Goal: Information Seeking & Learning: Find specific fact

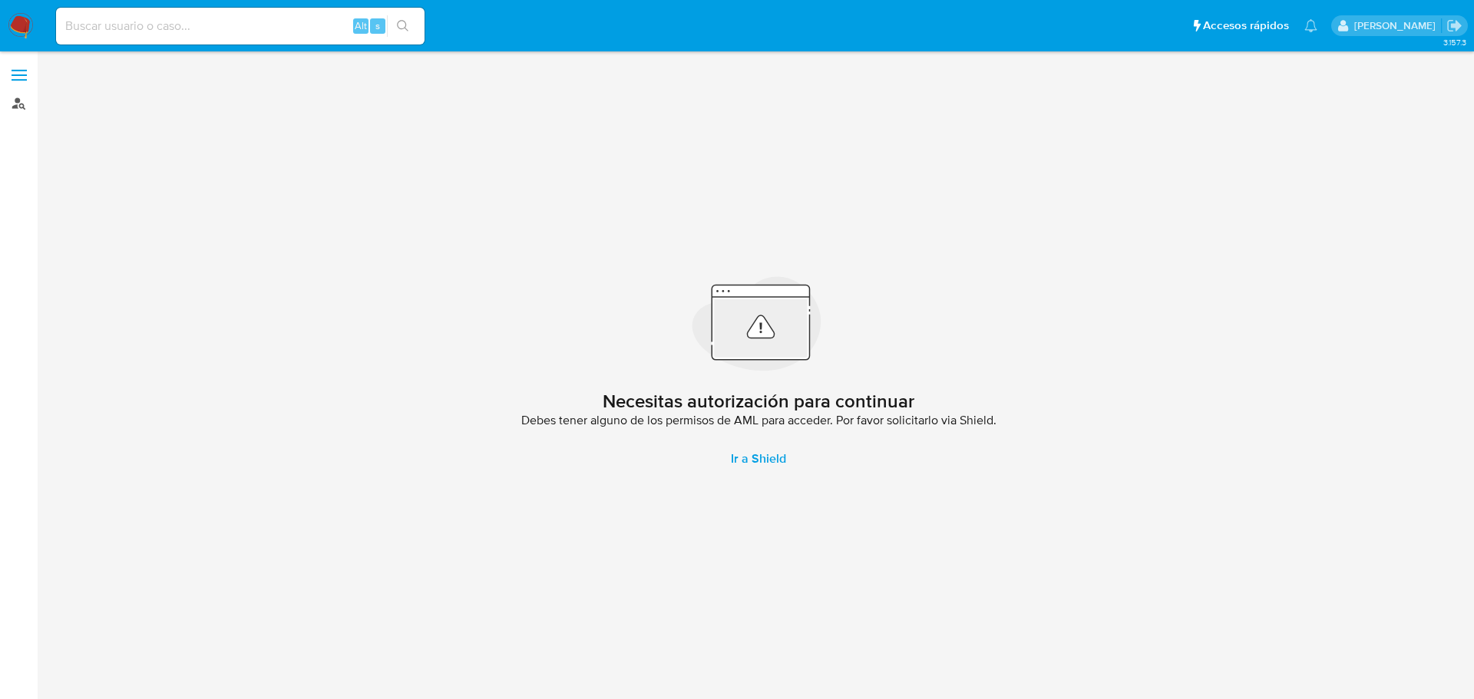
click at [25, 113] on link "Buscador de personas" at bounding box center [91, 103] width 183 height 24
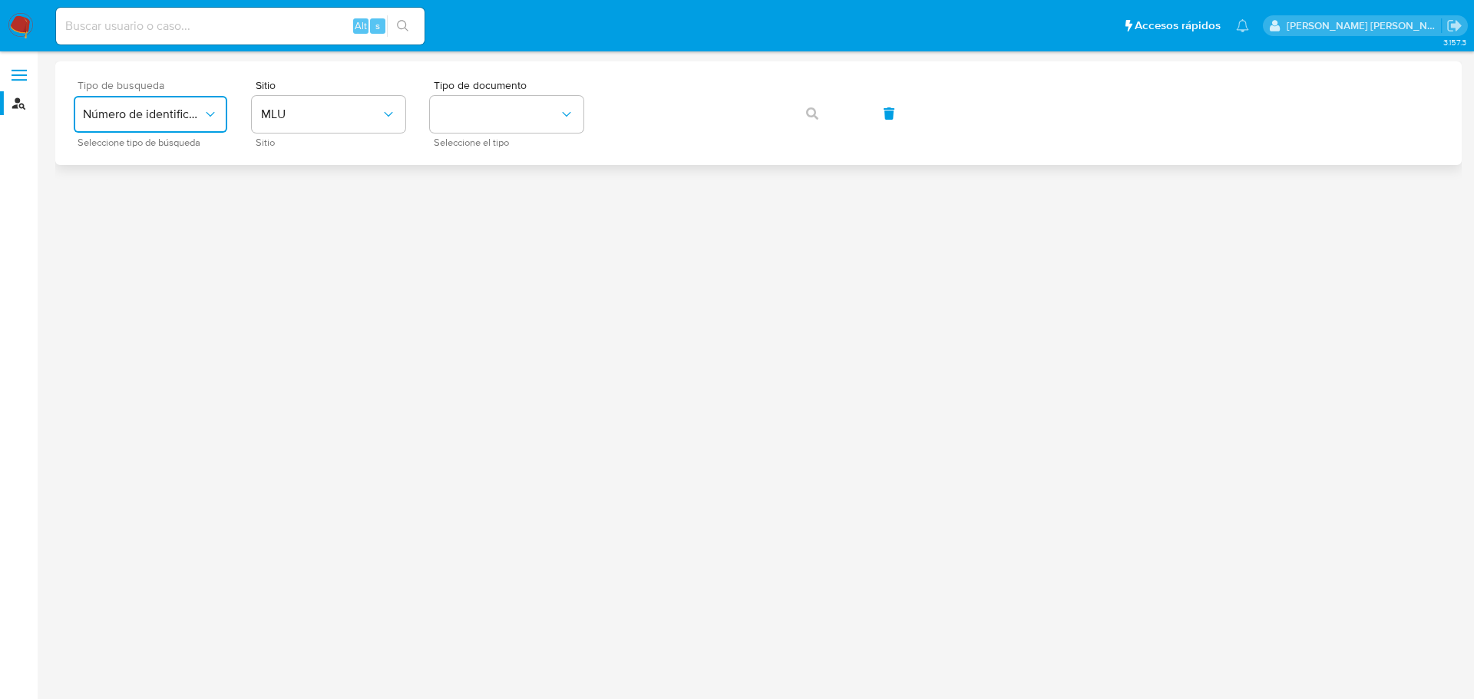
click at [114, 115] on span "Número de identificación" at bounding box center [143, 114] width 120 height 15
click at [116, 220] on div "User ID" at bounding box center [146, 208] width 126 height 37
click at [185, 98] on button "User ID" at bounding box center [151, 114] width 154 height 37
click at [176, 145] on div "Número de identificación" at bounding box center [146, 163] width 126 height 52
click at [308, 107] on button "site_id" at bounding box center [329, 114] width 154 height 37
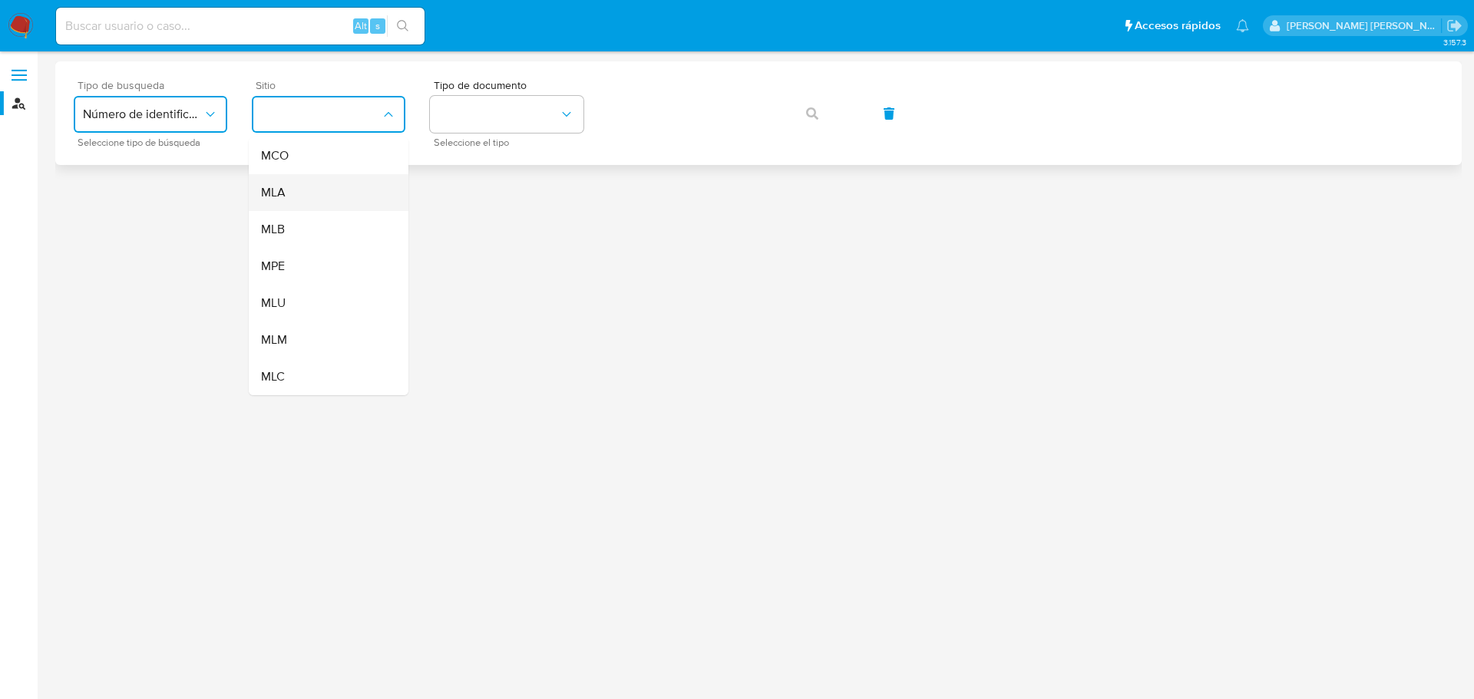
click at [339, 187] on div "MLA" at bounding box center [324, 192] width 126 height 37
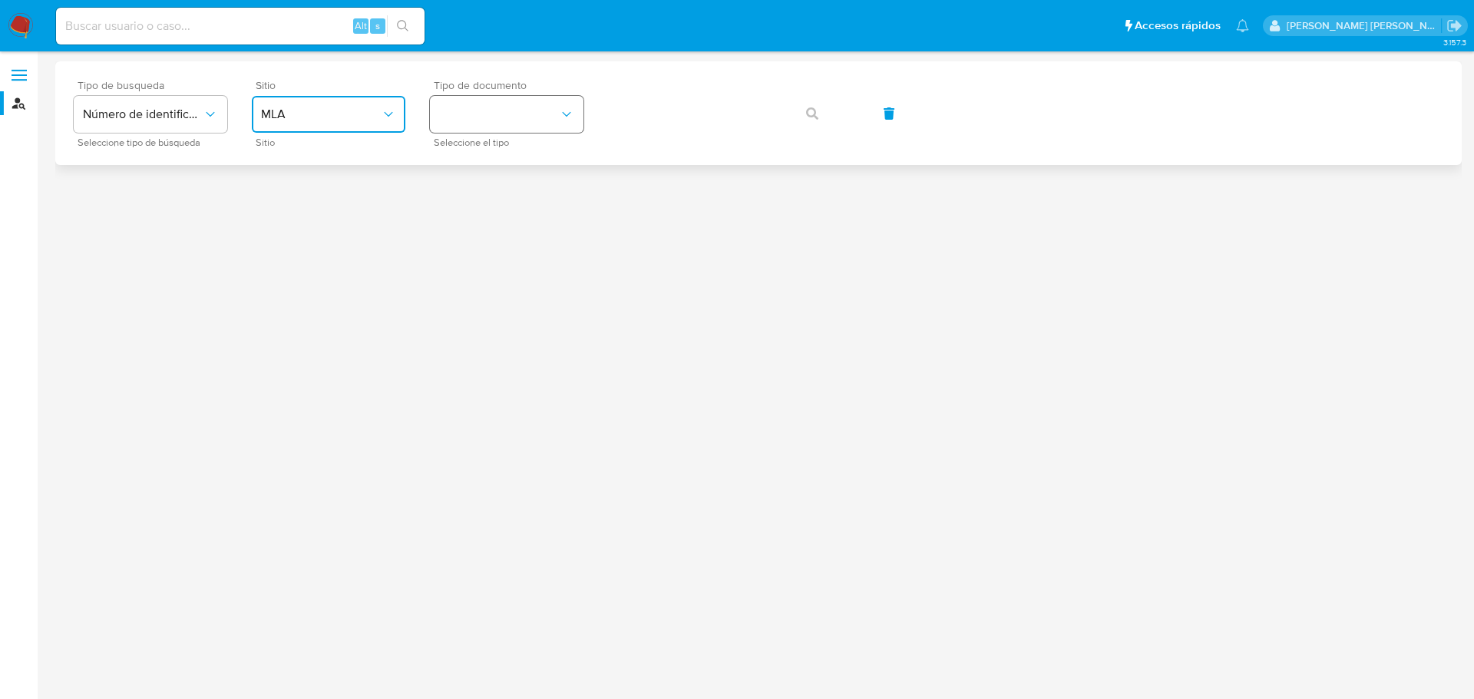
click at [543, 99] on button "identificationType" at bounding box center [507, 114] width 154 height 37
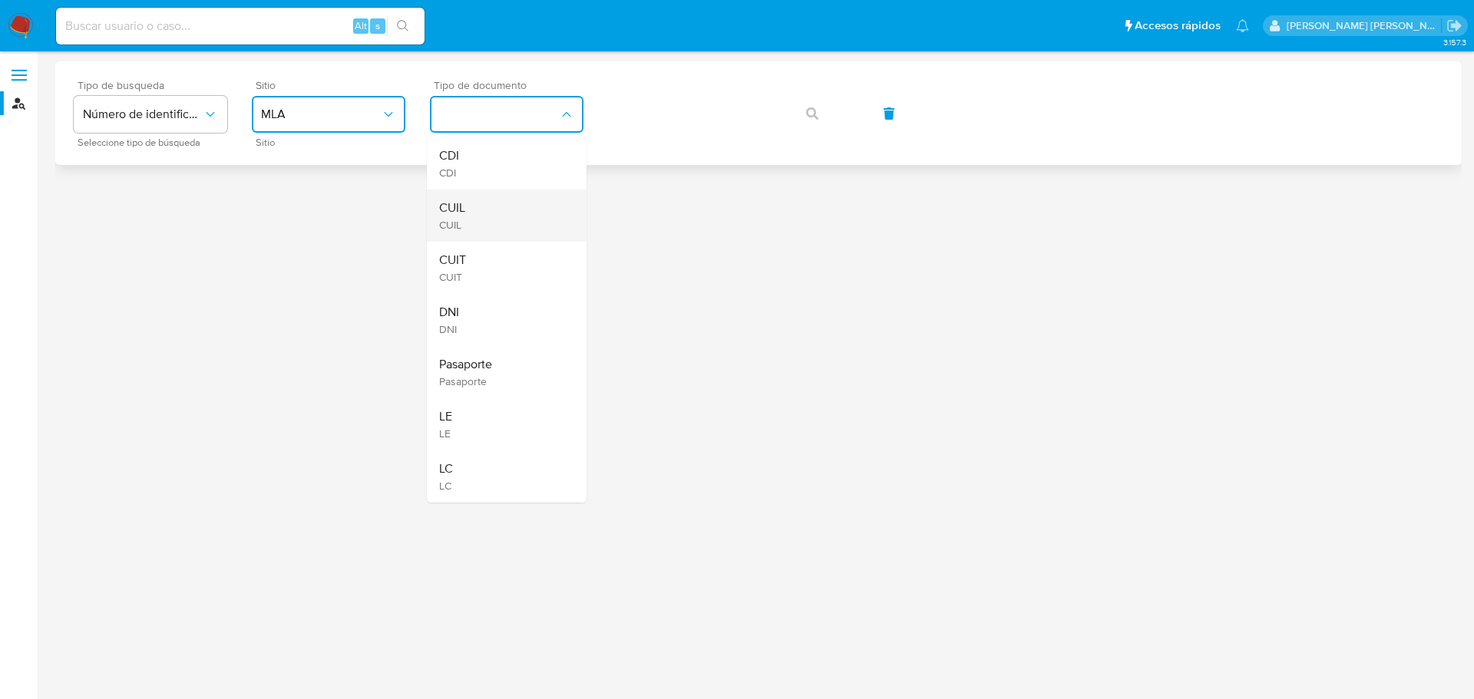
click at [438, 239] on li "CUIL CUIL" at bounding box center [507, 216] width 160 height 52
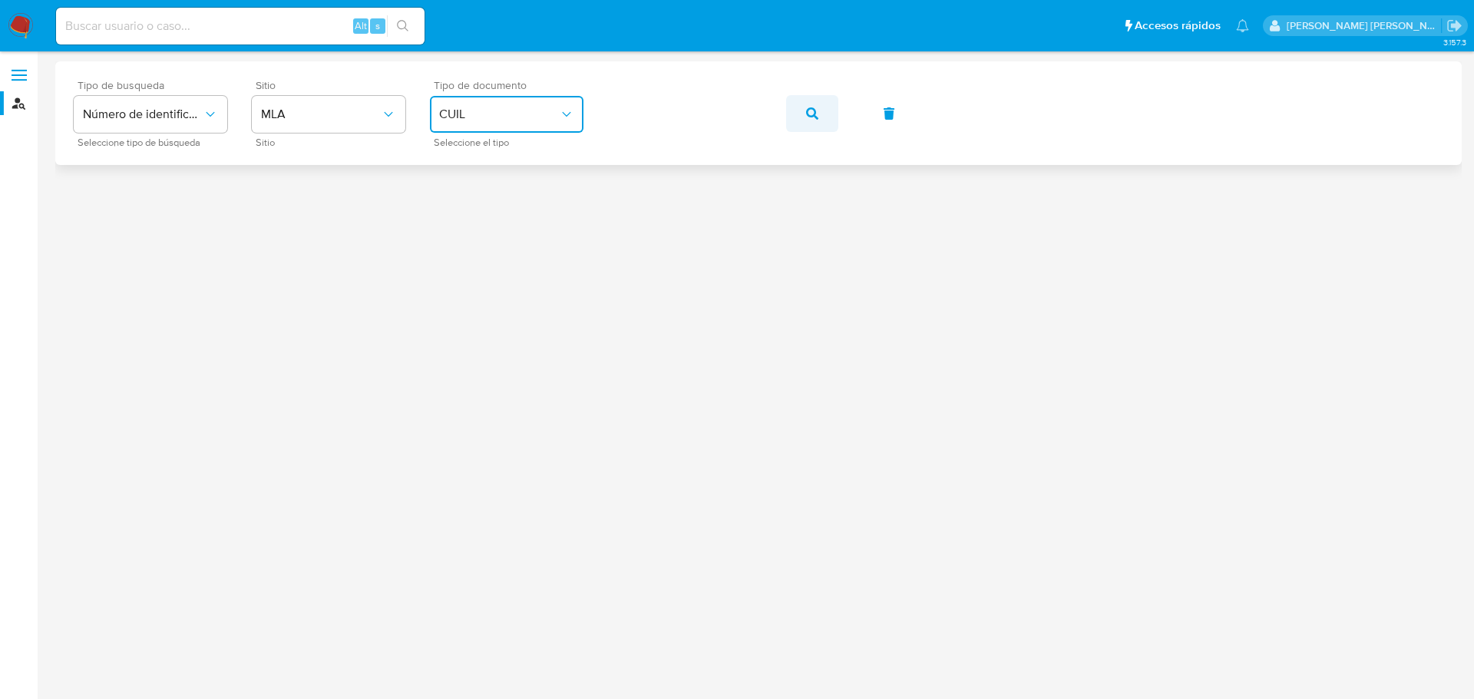
click at [817, 108] on icon "button" at bounding box center [812, 113] width 12 height 12
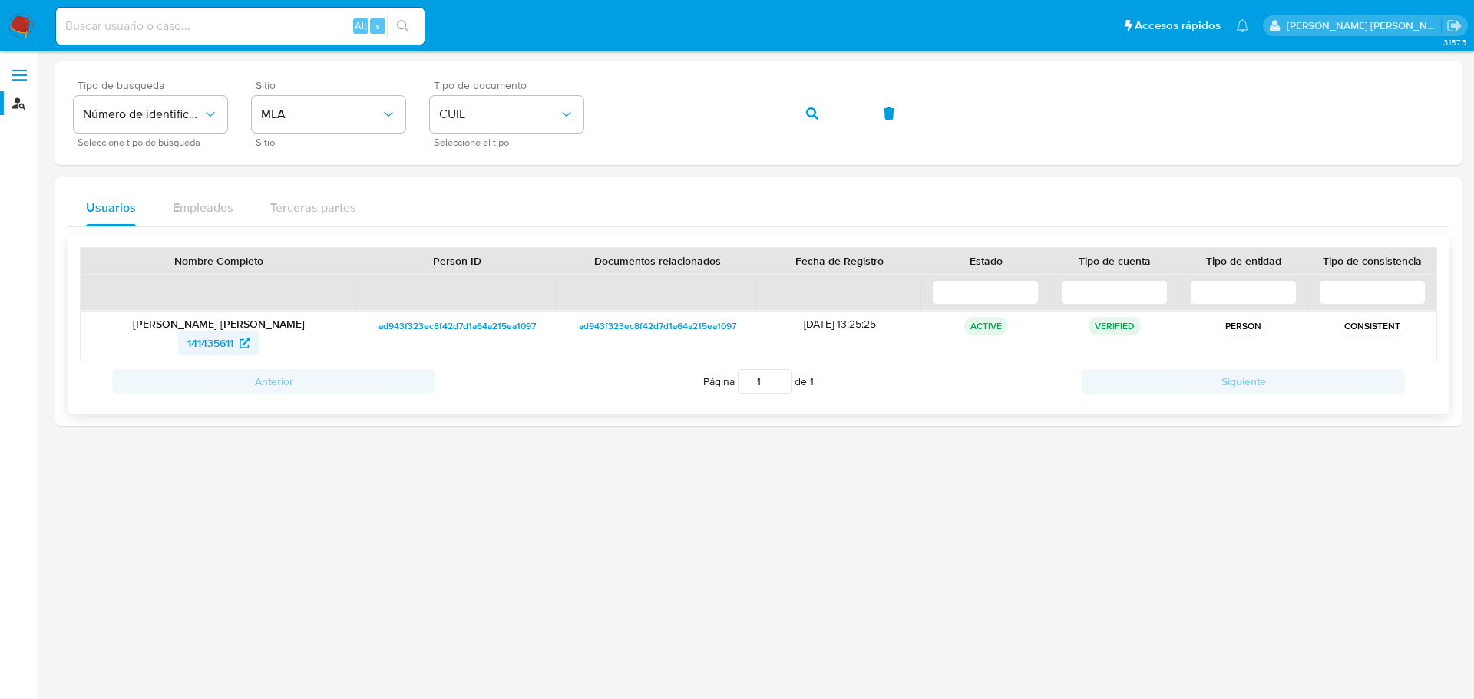
click at [207, 345] on span "141435611" at bounding box center [210, 343] width 46 height 25
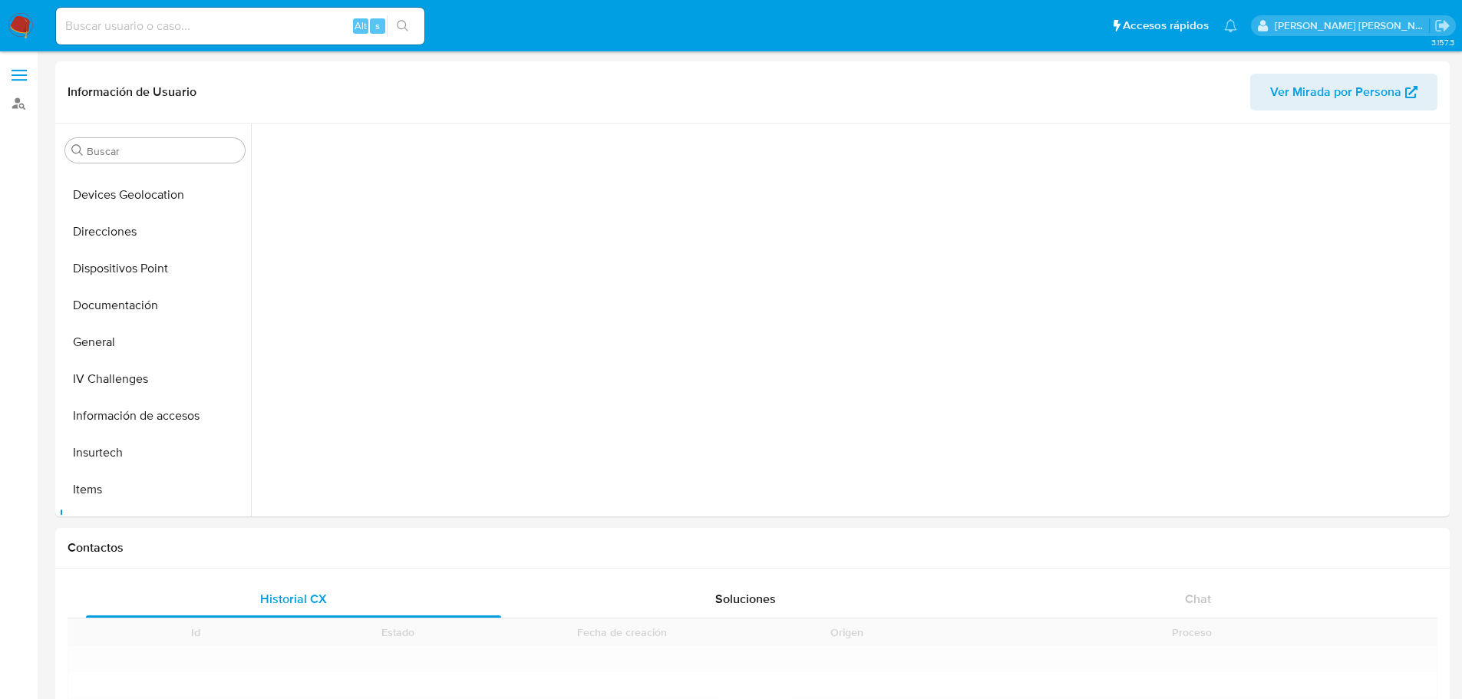
scroll to position [317, 0]
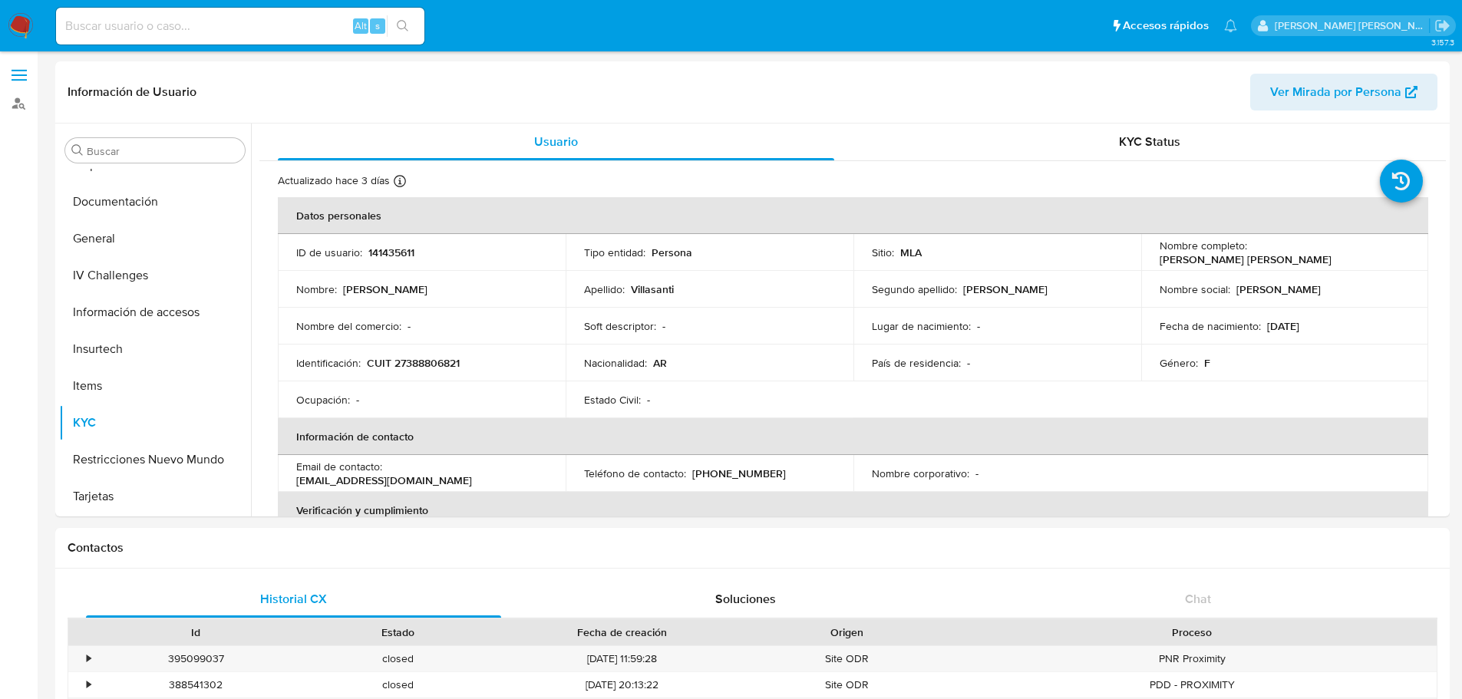
select select "10"
click at [758, 84] on header "Información de Usuario Ver Mirada por Persona" at bounding box center [753, 92] width 1370 height 37
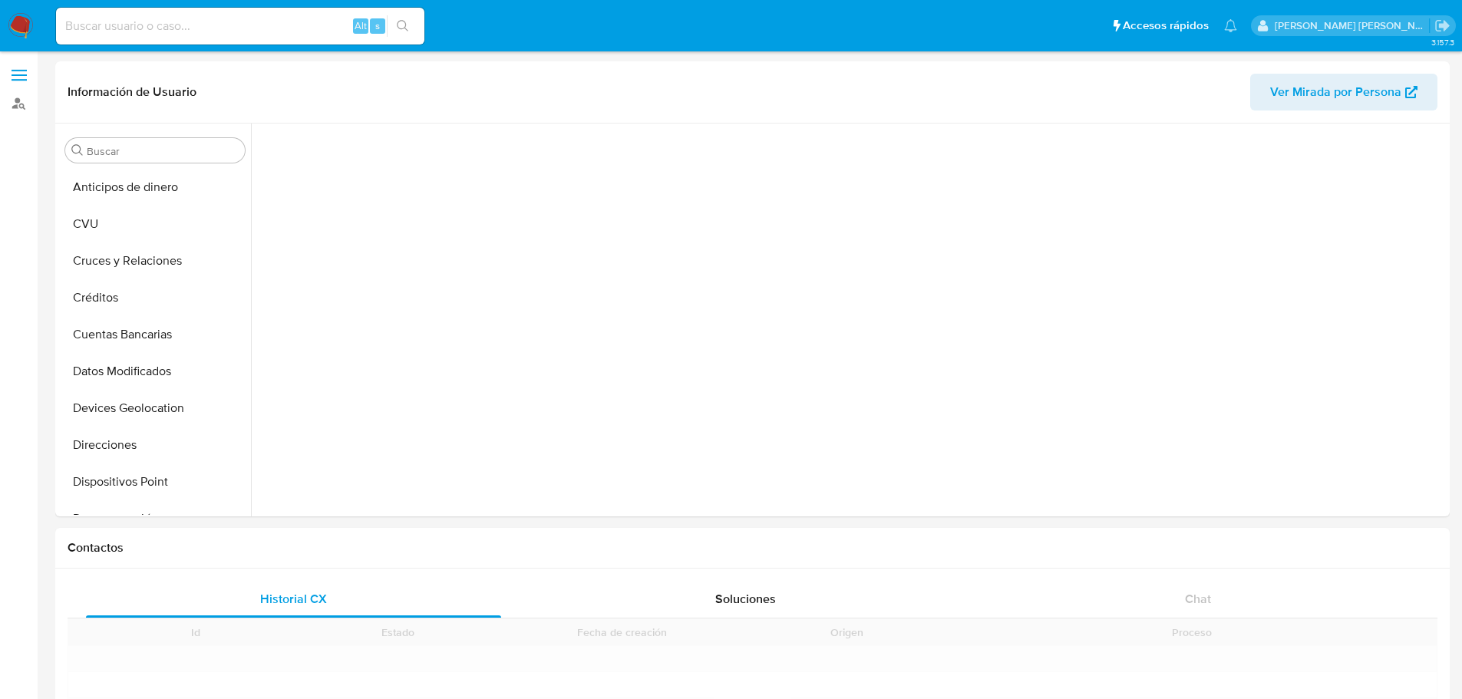
scroll to position [317, 0]
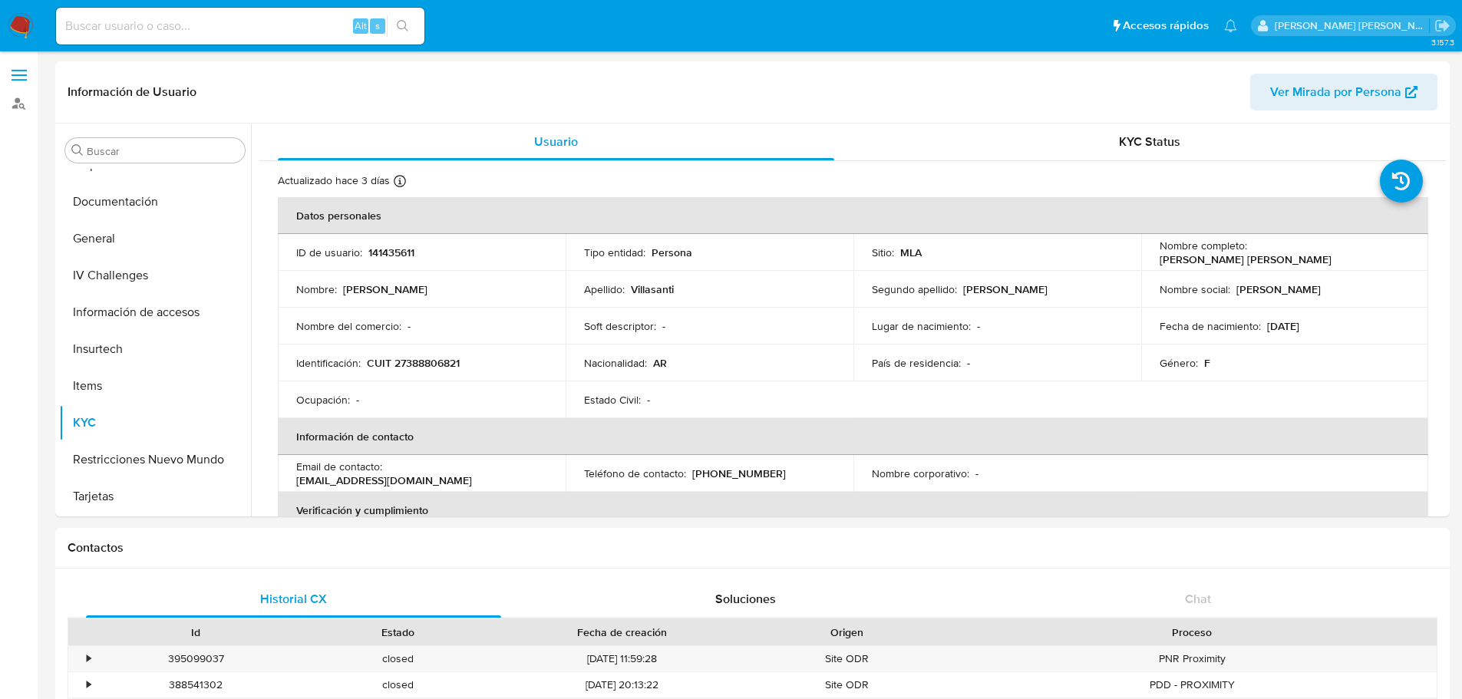
select select "10"
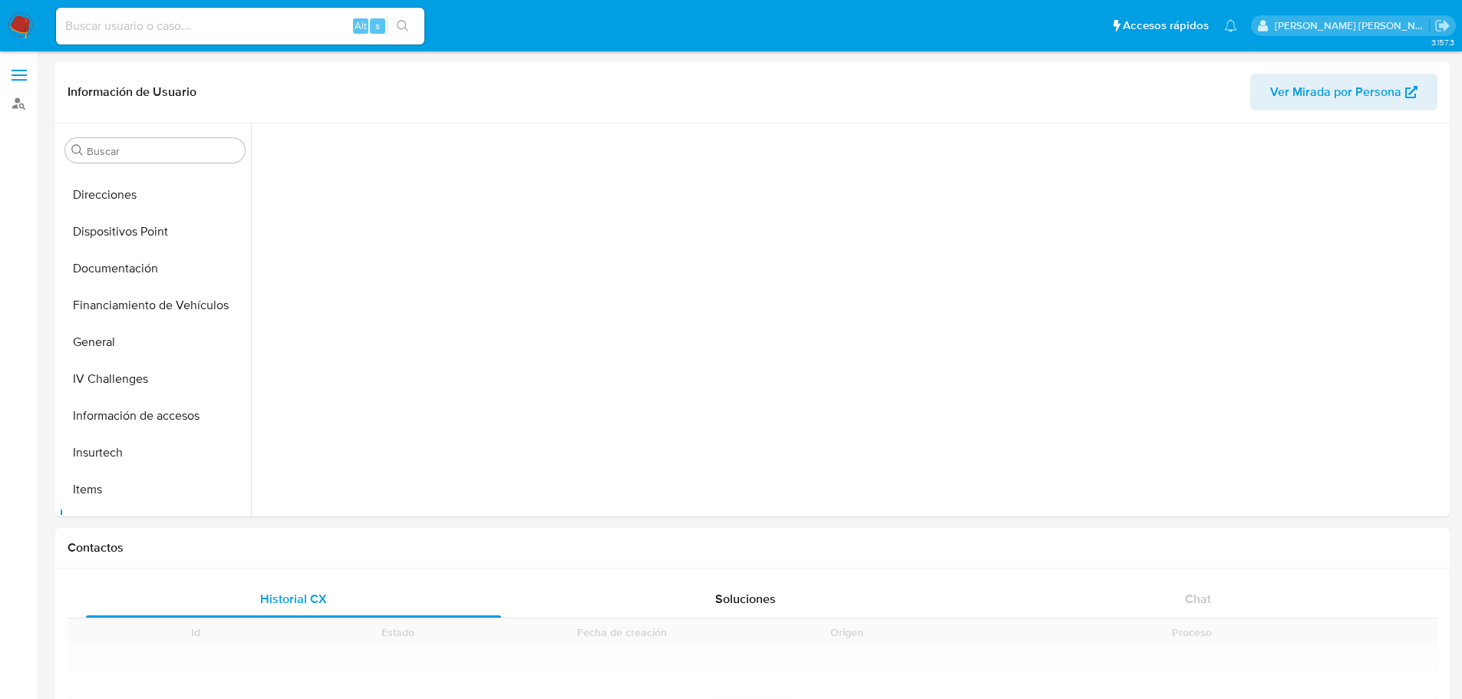
scroll to position [317, 0]
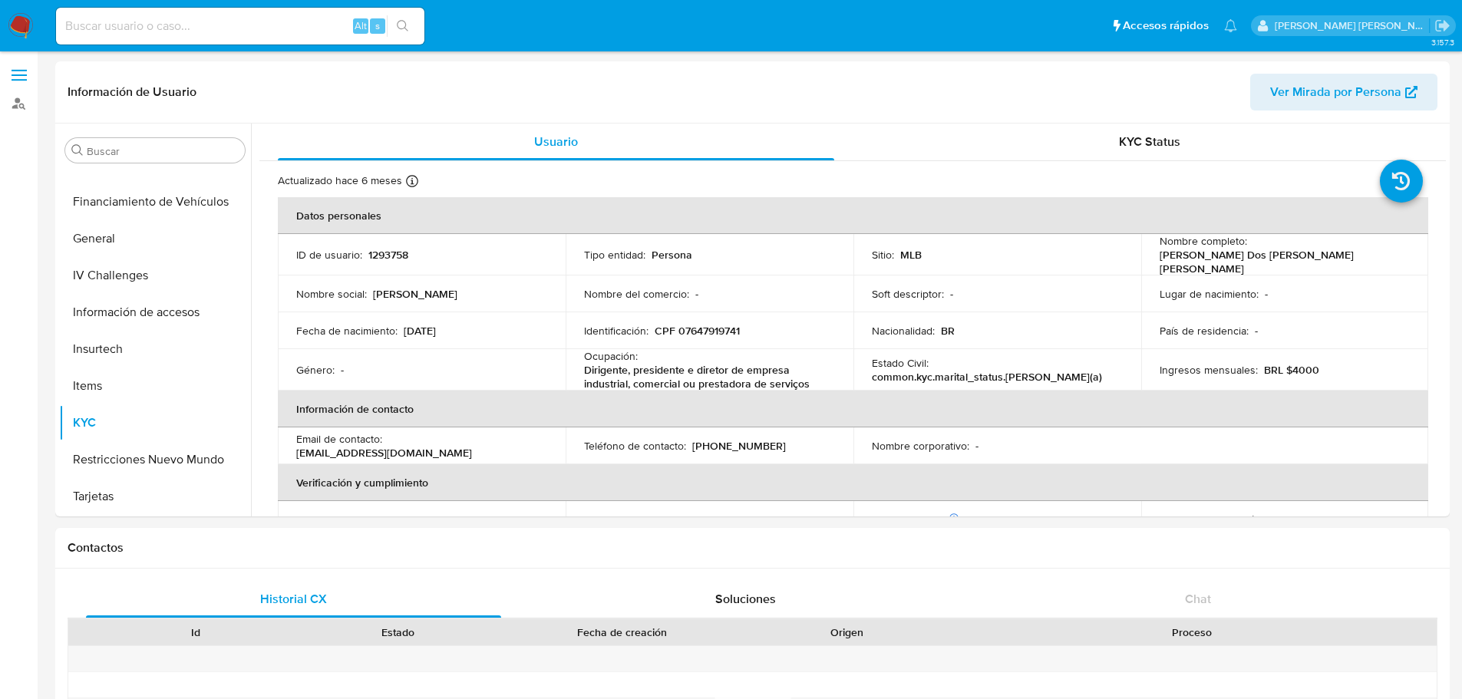
select select "10"
click at [581, 111] on div "Información de Usuario Ver Mirada por Persona" at bounding box center [752, 92] width 1395 height 62
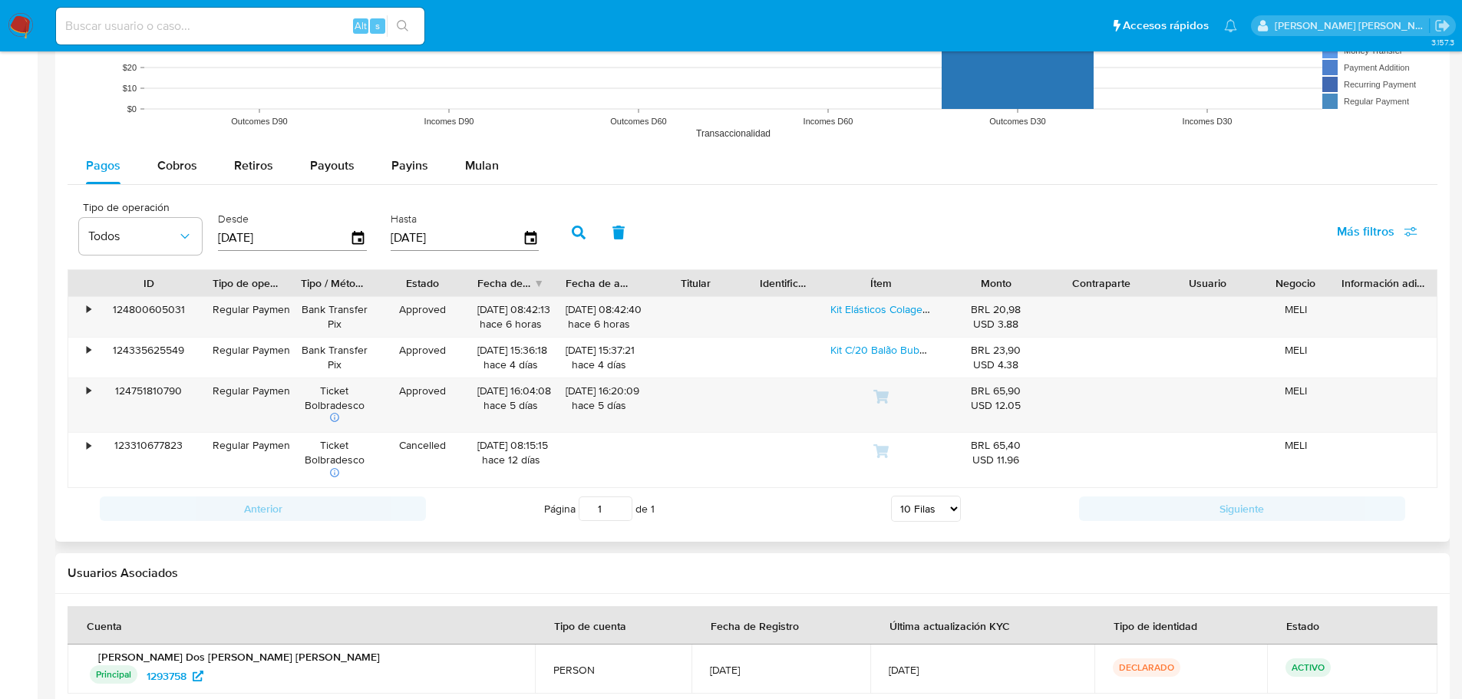
drag, startPoint x: 172, startPoint y: 283, endPoint x: 206, endPoint y: 284, distance: 34.6
click at [206, 284] on div at bounding box center [202, 283] width 28 height 26
drag, startPoint x: 291, startPoint y: 279, endPoint x: 302, endPoint y: 279, distance: 10.8
click at [302, 279] on div at bounding box center [301, 283] width 28 height 26
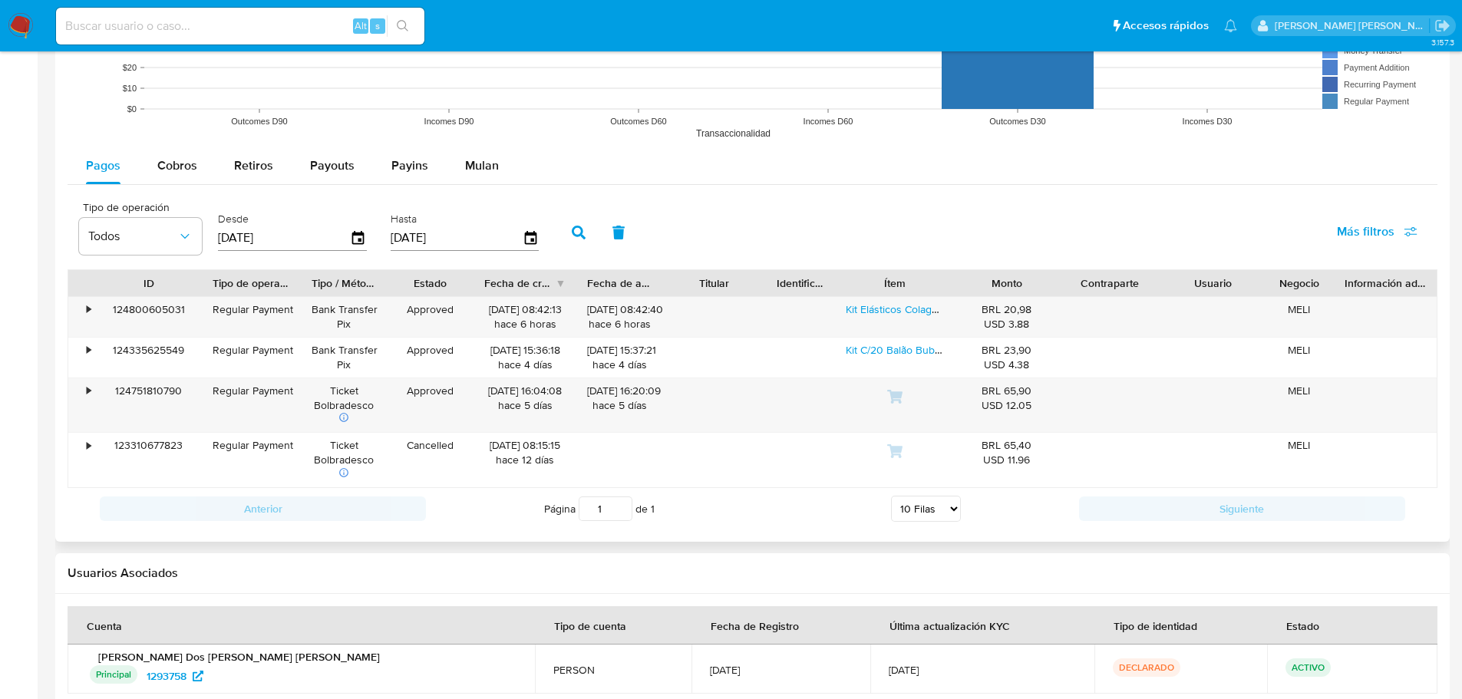
drag, startPoint x: 563, startPoint y: 281, endPoint x: 580, endPoint y: 283, distance: 16.3
click at [580, 283] on div at bounding box center [577, 283] width 28 height 26
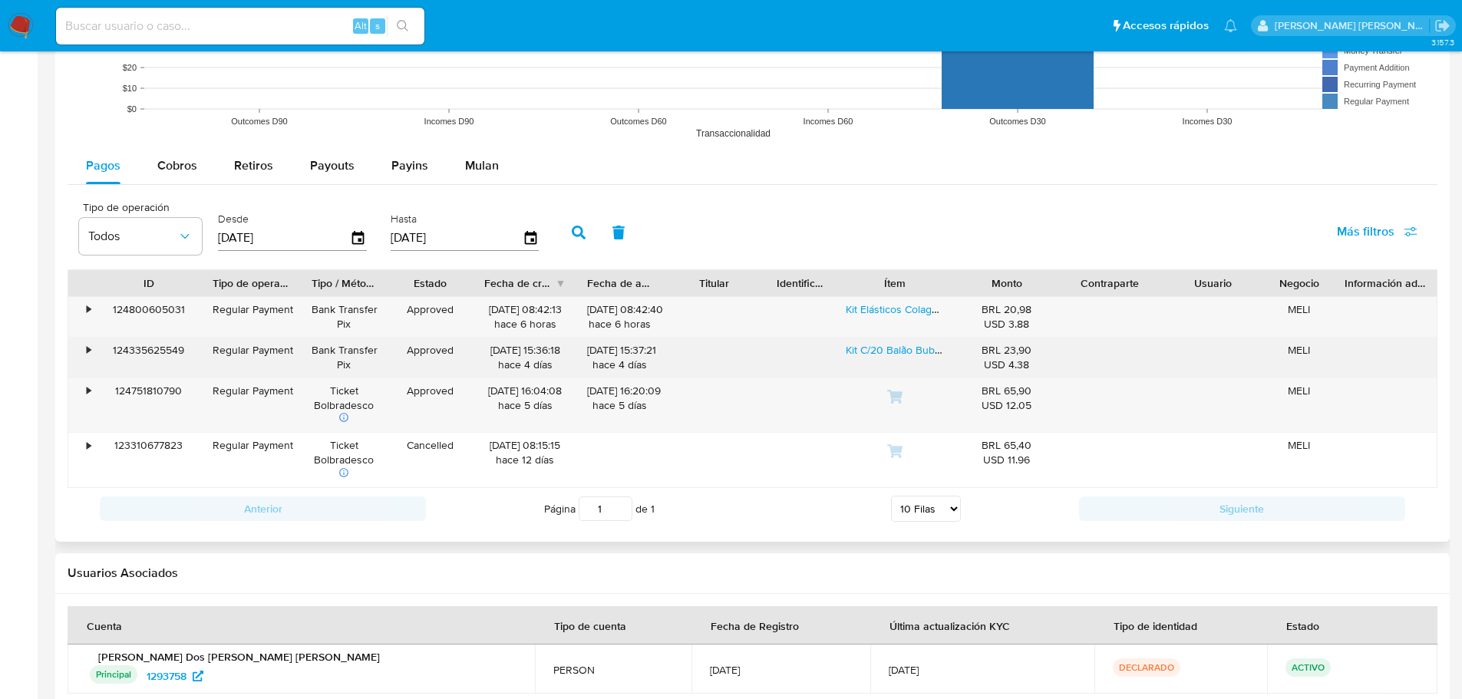
click at [84, 355] on div "•" at bounding box center [81, 358] width 27 height 40
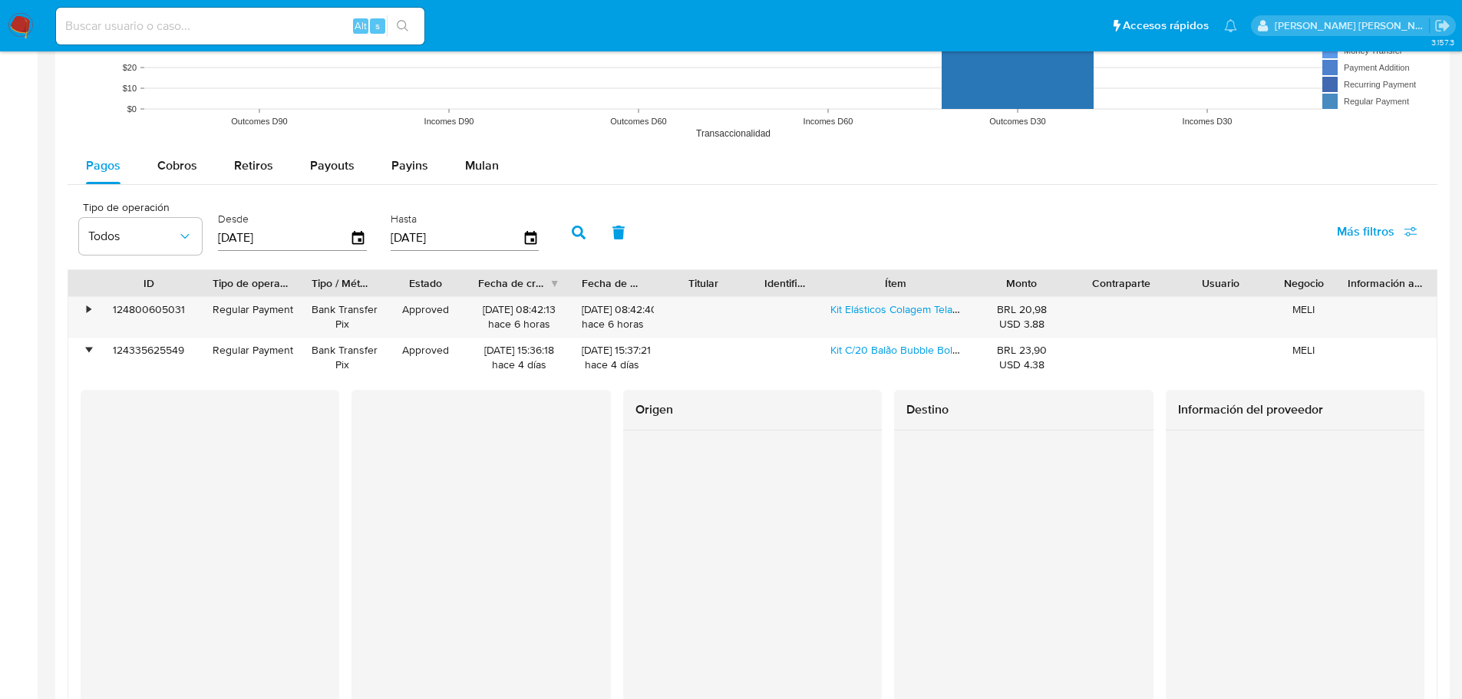
drag, startPoint x: 956, startPoint y: 279, endPoint x: 987, endPoint y: 285, distance: 31.9
click at [987, 285] on div "ID Tipo de operación Tipo / Método Estado Fecha de creación Fecha de aprobación…" at bounding box center [752, 283] width 1369 height 26
drag, startPoint x: 1173, startPoint y: 289, endPoint x: 1217, endPoint y: 285, distance: 44.0
click at [1217, 285] on div "ID Tipo de operación Tipo / Método Estado Fecha de creación Fecha de aprobación…" at bounding box center [752, 283] width 1369 height 26
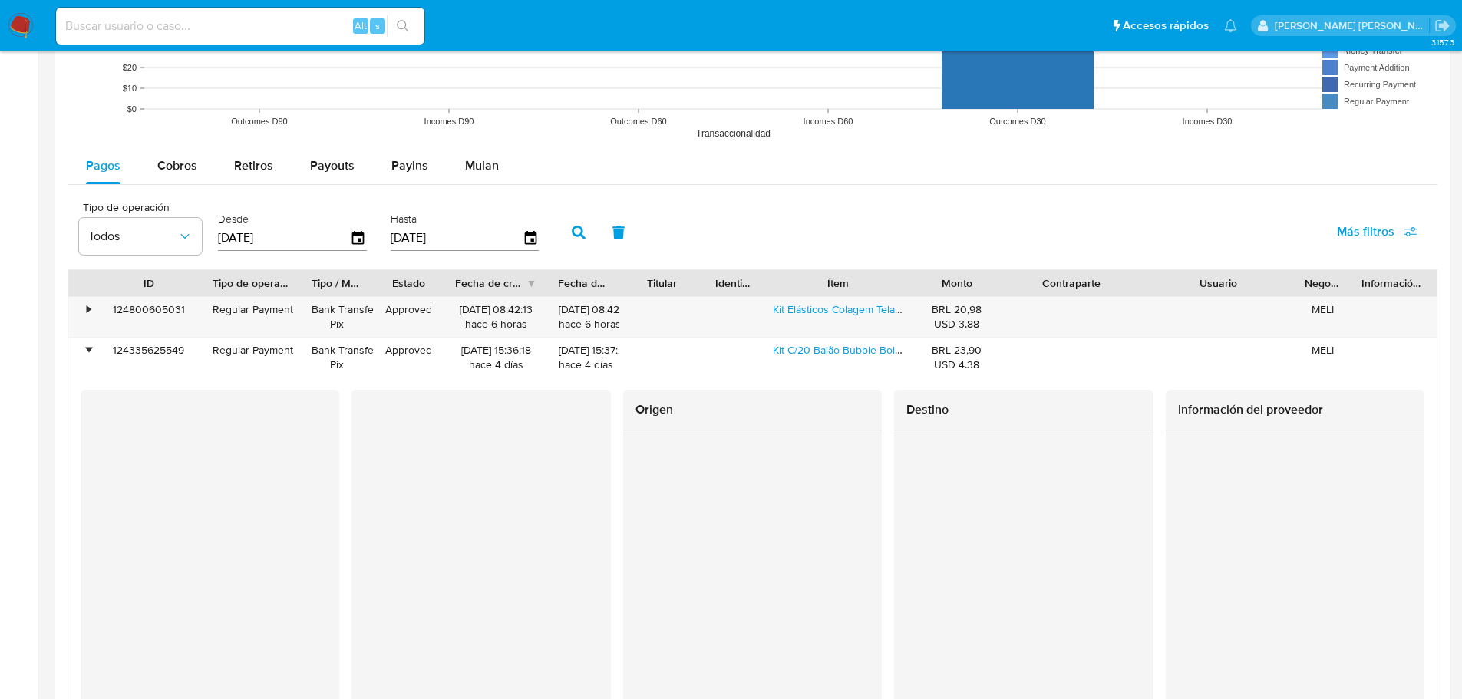
drag, startPoint x: 1280, startPoint y: 282, endPoint x: 1337, endPoint y: 289, distance: 57.1
click at [1337, 289] on div "ID Tipo de operación Tipo / Método Estado Fecha de creación Fecha de aprobación…" at bounding box center [752, 283] width 1369 height 26
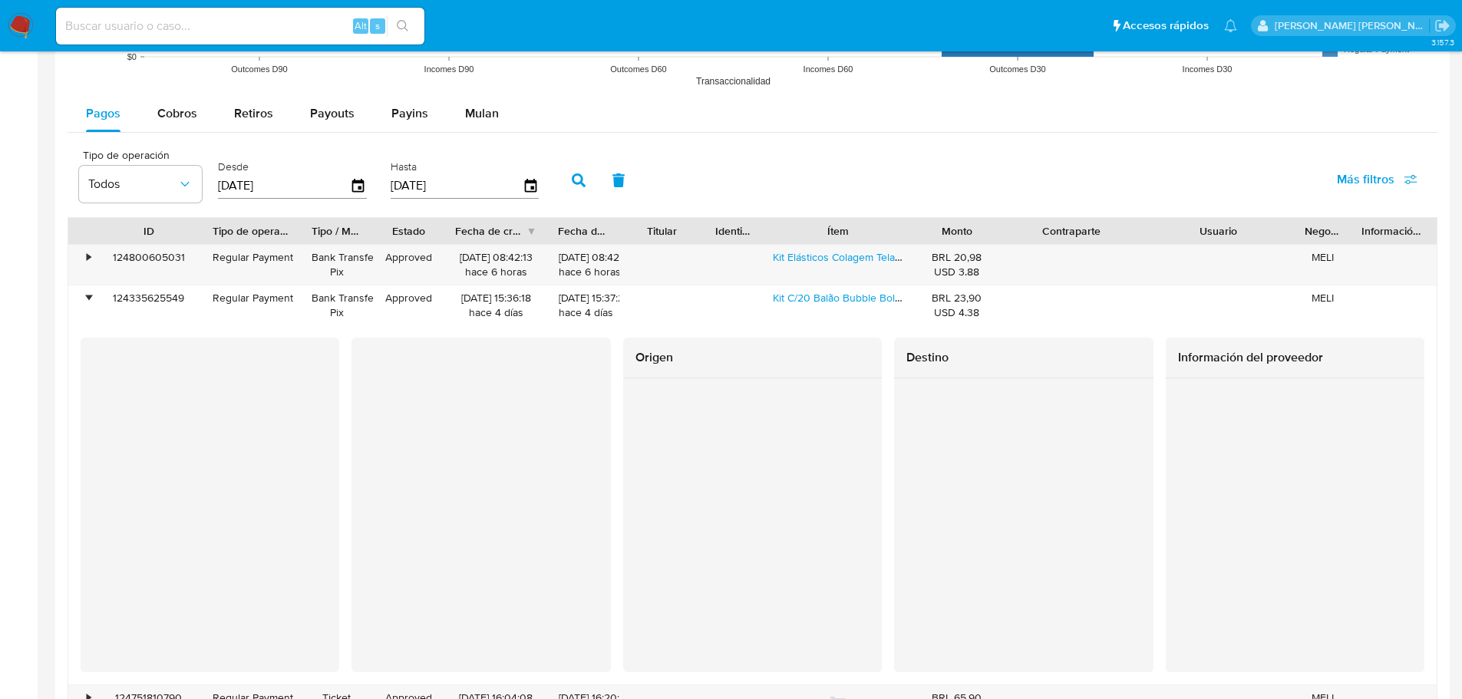
scroll to position [1433, 0]
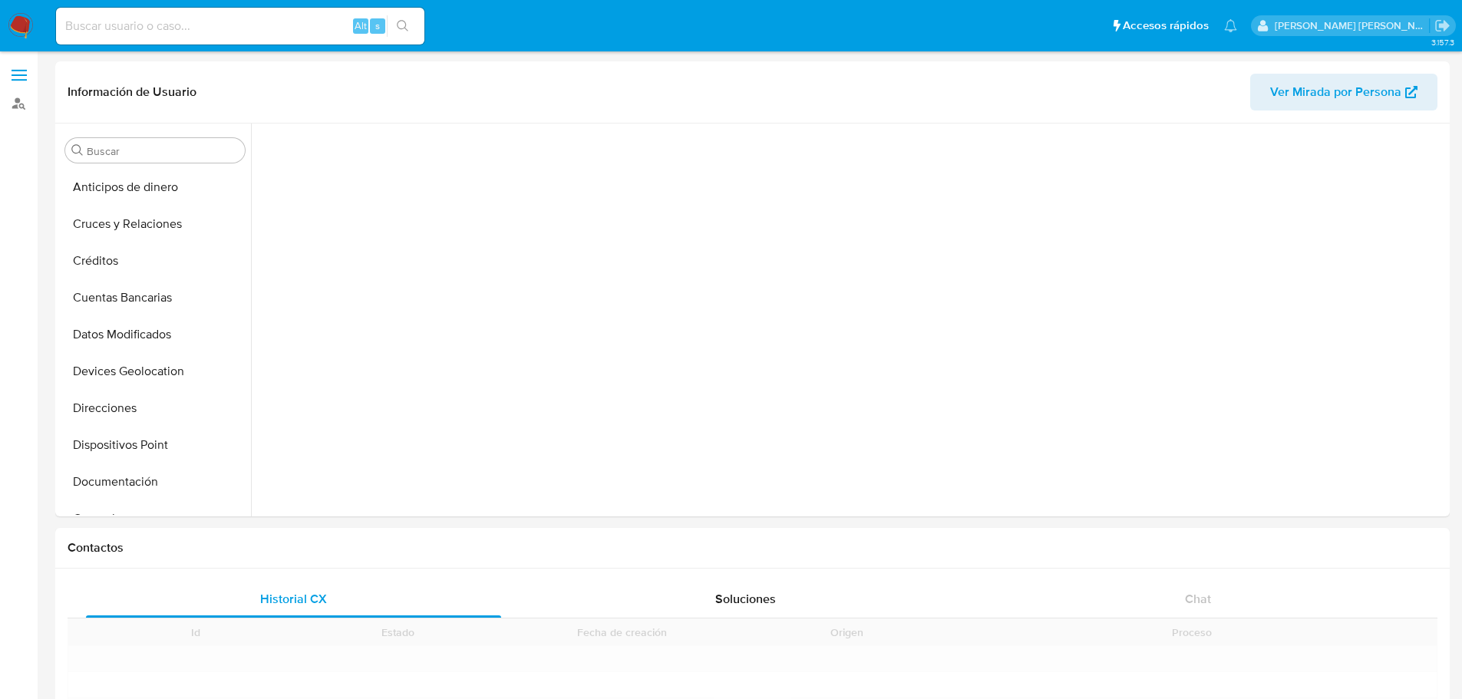
scroll to position [280, 0]
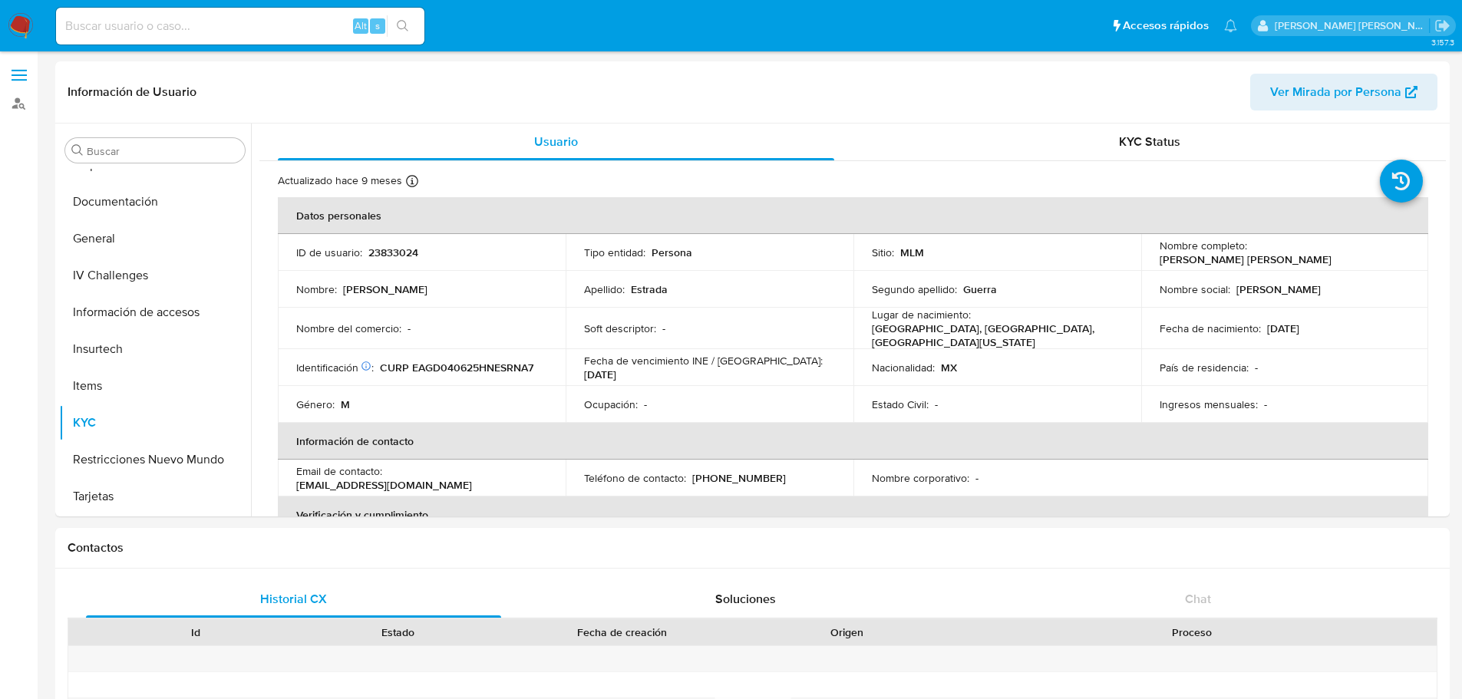
select select "10"
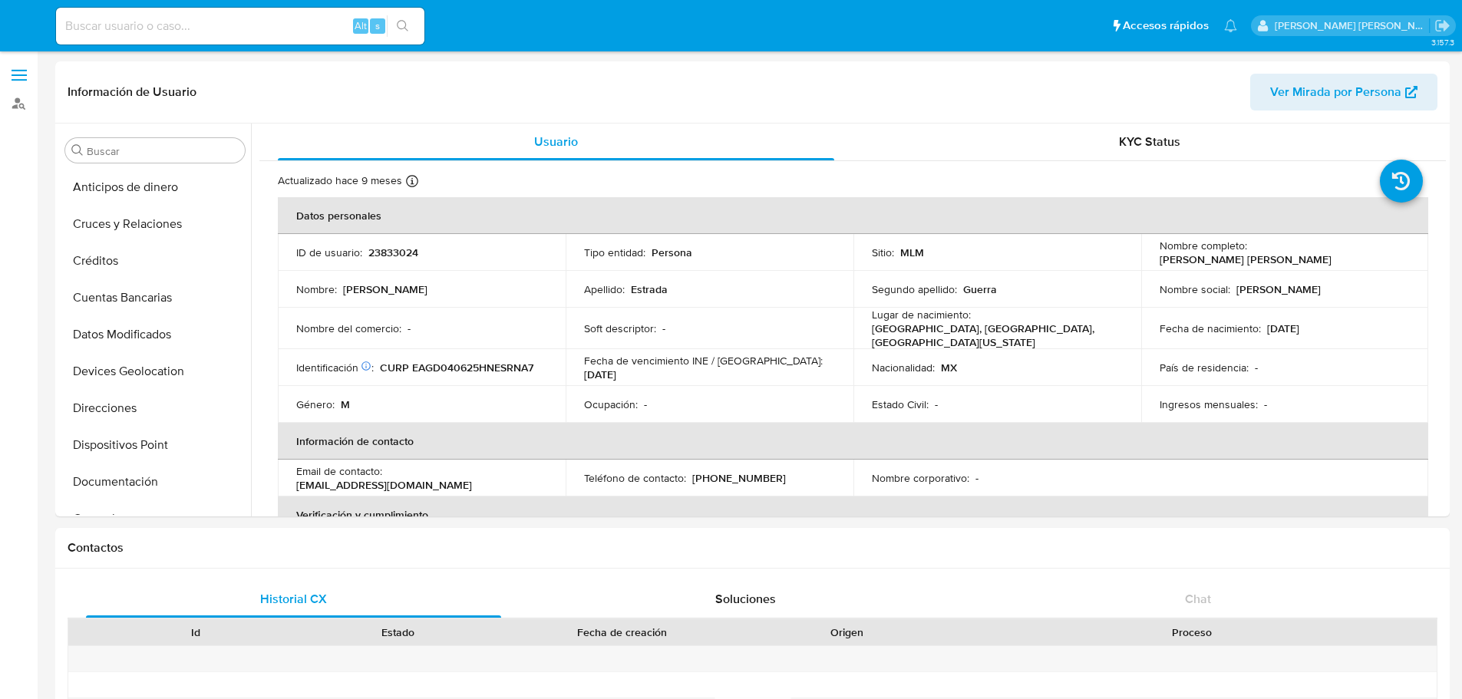
select select "10"
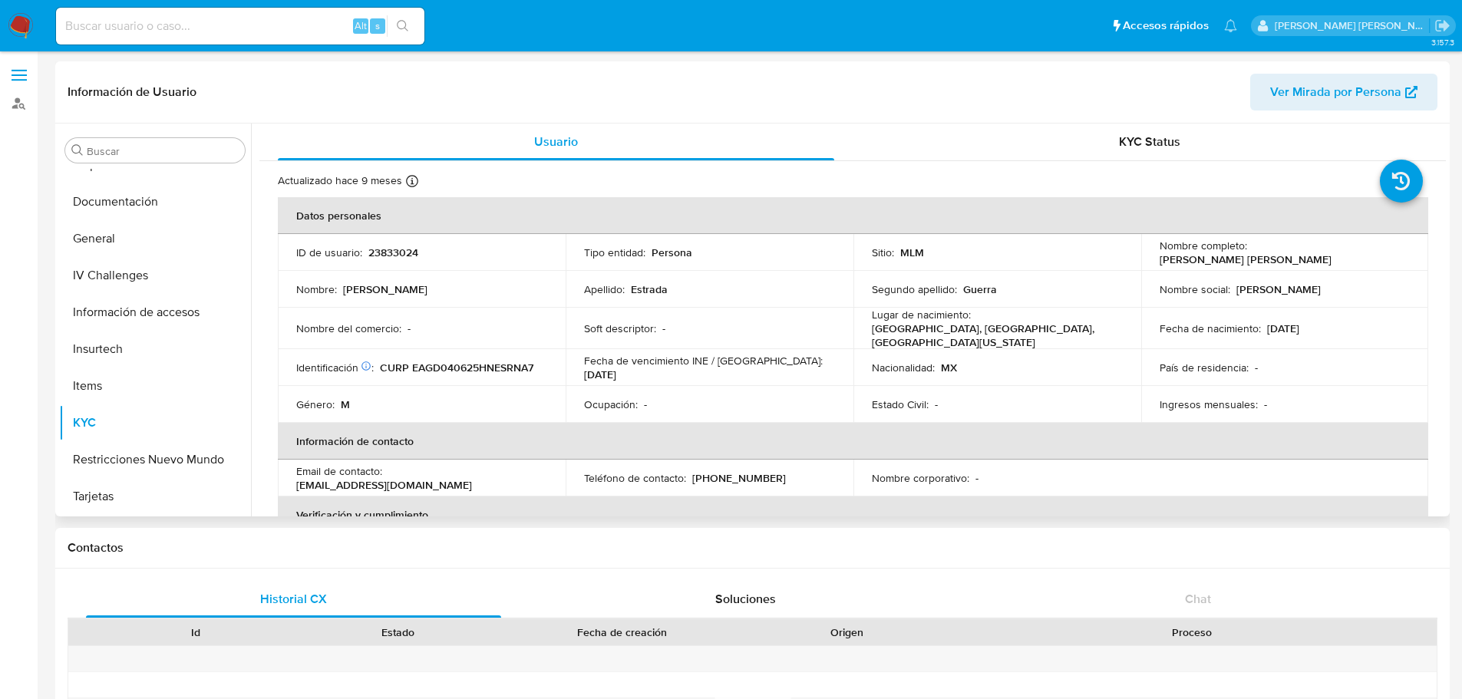
scroll to position [1316, 0]
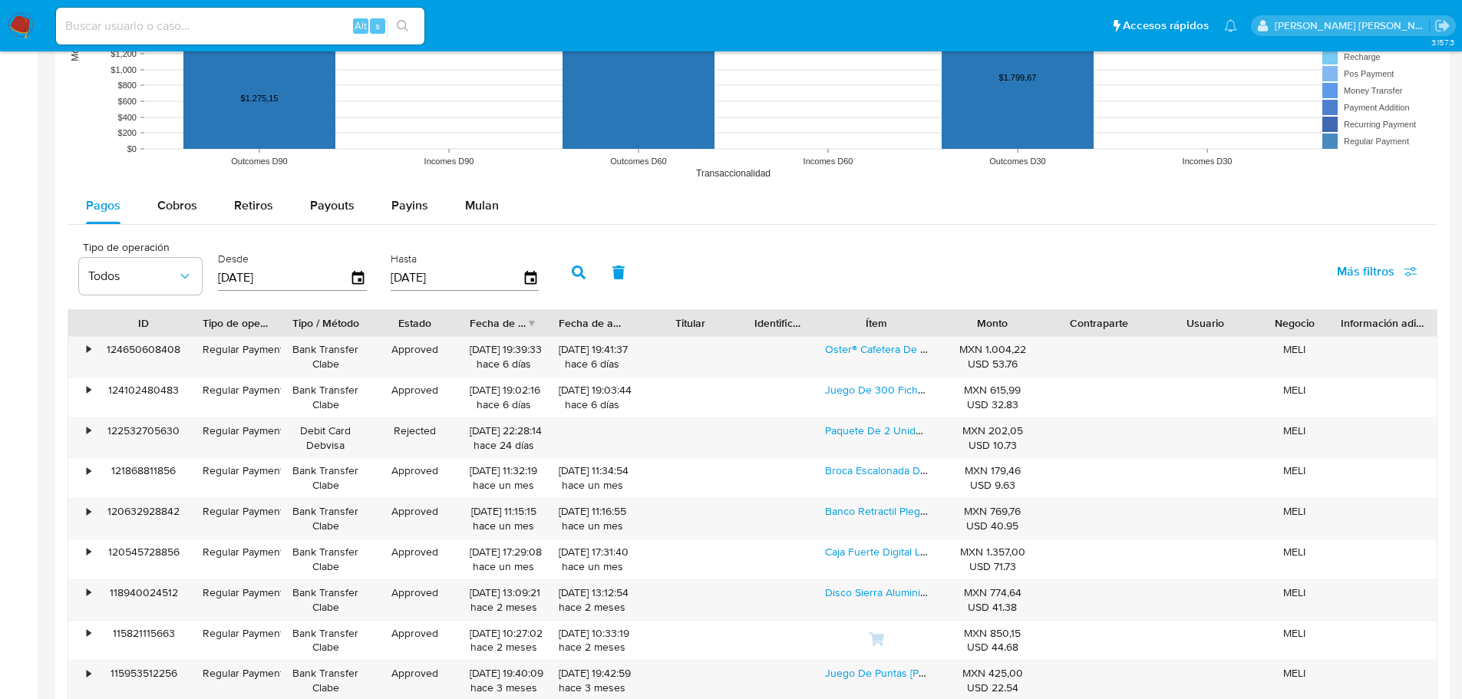
drag, startPoint x: 167, startPoint y: 323, endPoint x: 192, endPoint y: 322, distance: 24.6
click at [192, 322] on div at bounding box center [192, 323] width 28 height 26
click at [81, 352] on div "•" at bounding box center [81, 357] width 27 height 40
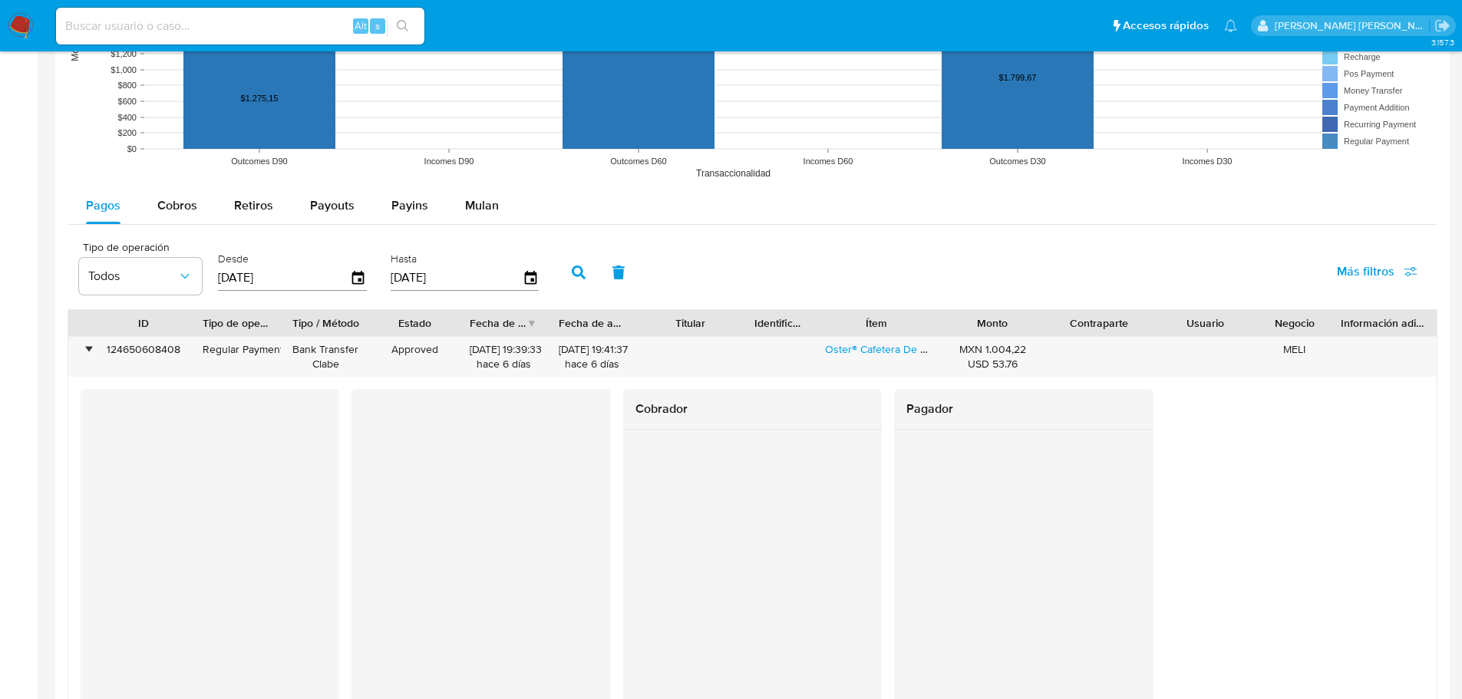
drag, startPoint x: 726, startPoint y: 329, endPoint x: 735, endPoint y: 328, distance: 9.3
click at [738, 329] on div "Titular" at bounding box center [690, 323] width 107 height 26
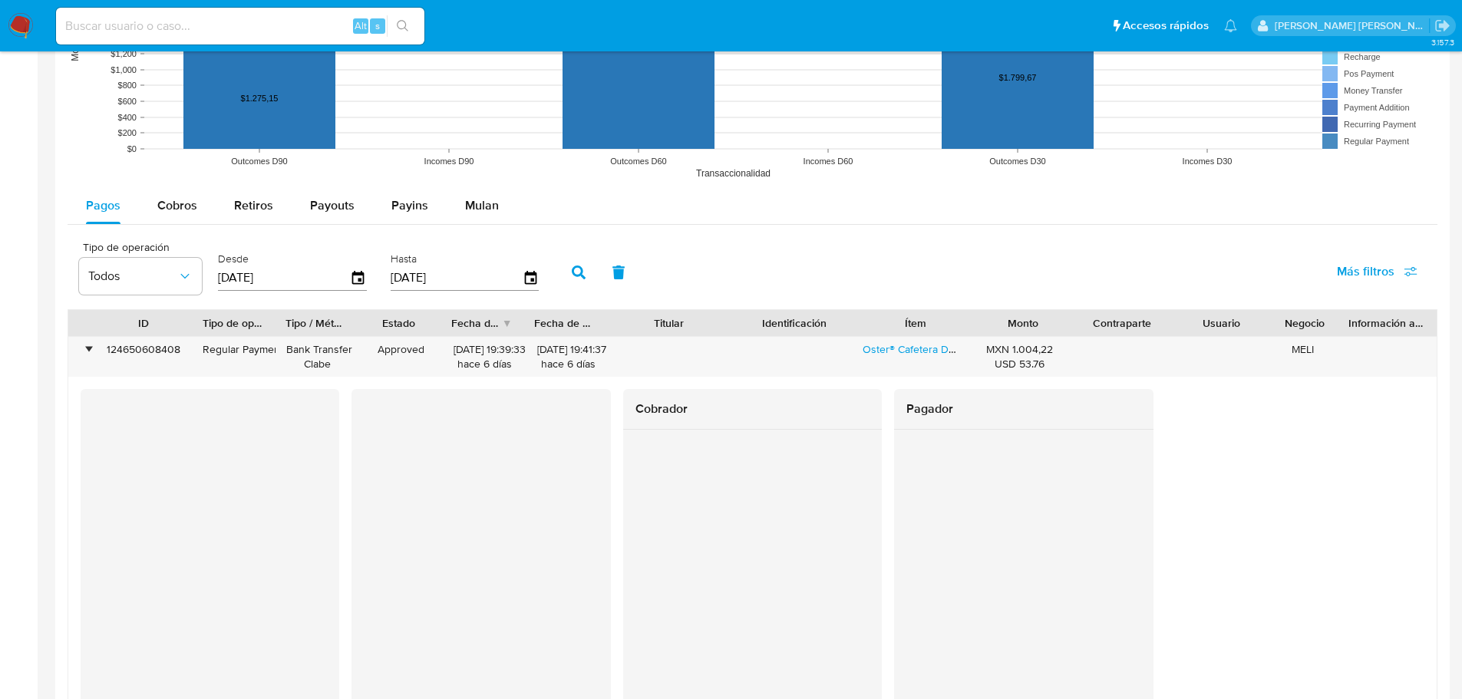
drag, startPoint x: 732, startPoint y: 325, endPoint x: 752, endPoint y: 328, distance: 20.1
click at [752, 328] on div "ID Tipo de operación Tipo / Método Estado Fecha de creación Fecha de aprobación…" at bounding box center [752, 323] width 1369 height 26
drag, startPoint x: 612, startPoint y: 330, endPoint x: 626, endPoint y: 332, distance: 14.8
click at [626, 332] on div at bounding box center [615, 323] width 28 height 26
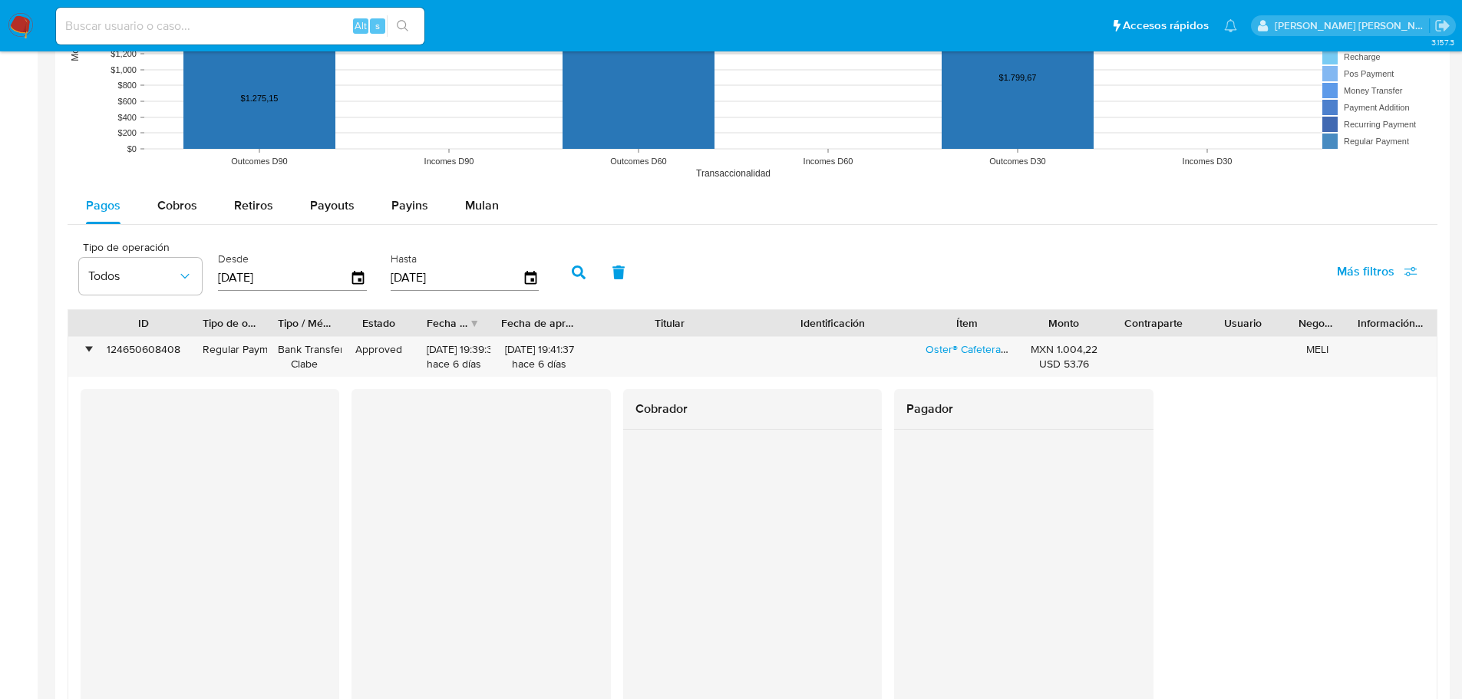
drag, startPoint x: 735, startPoint y: 325, endPoint x: 771, endPoint y: 325, distance: 36.9
click at [771, 325] on div "ID Tipo de operación Tipo / Método Estado Fecha de creación Fecha de aprobación…" at bounding box center [752, 323] width 1369 height 26
click at [1259, 454] on div "Cobrador Pagador" at bounding box center [753, 565] width 1344 height 352
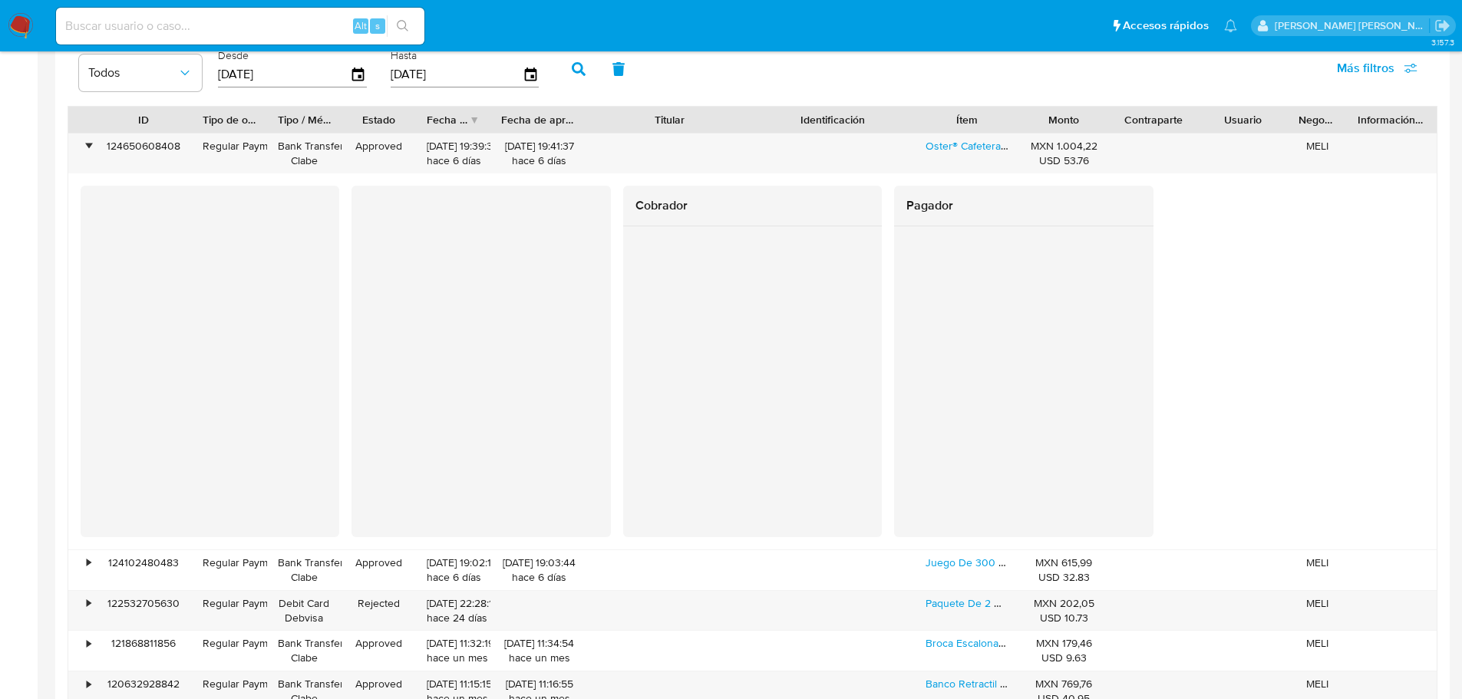
scroll to position [1547, 0]
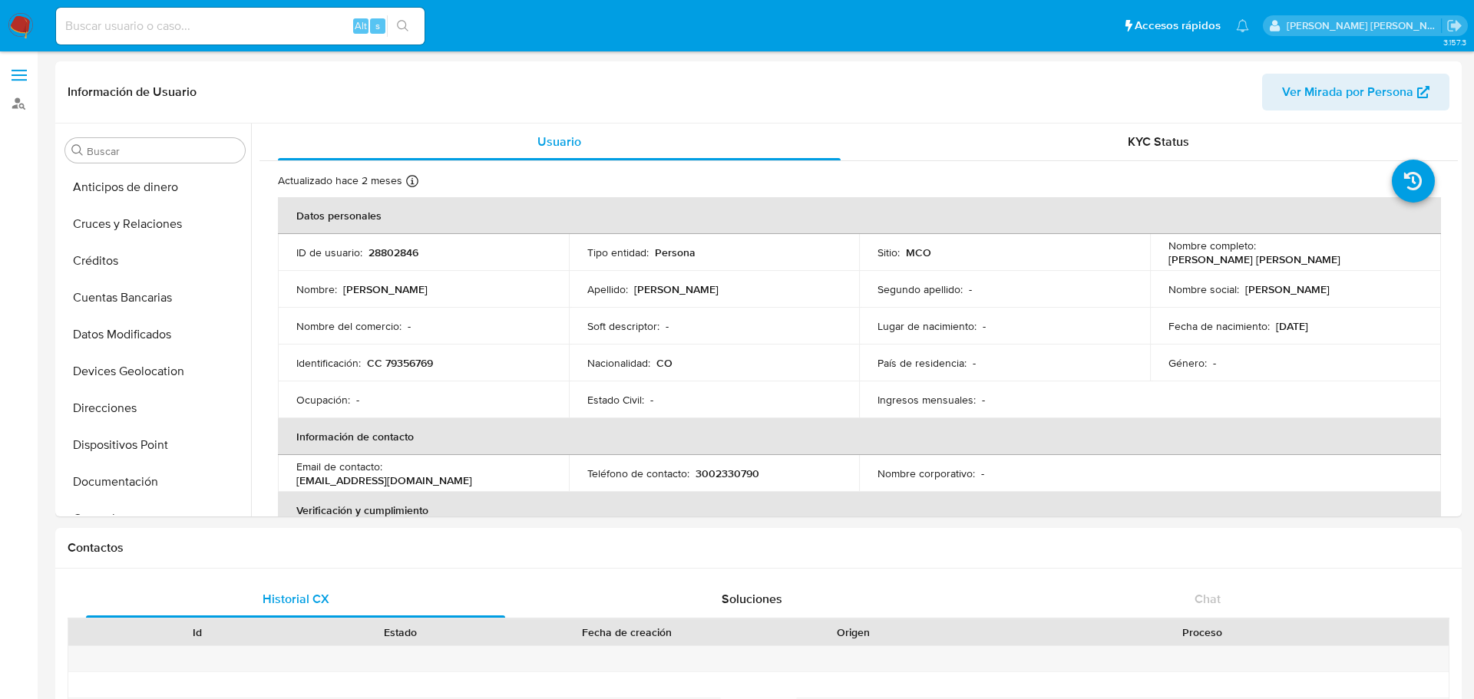
select select "10"
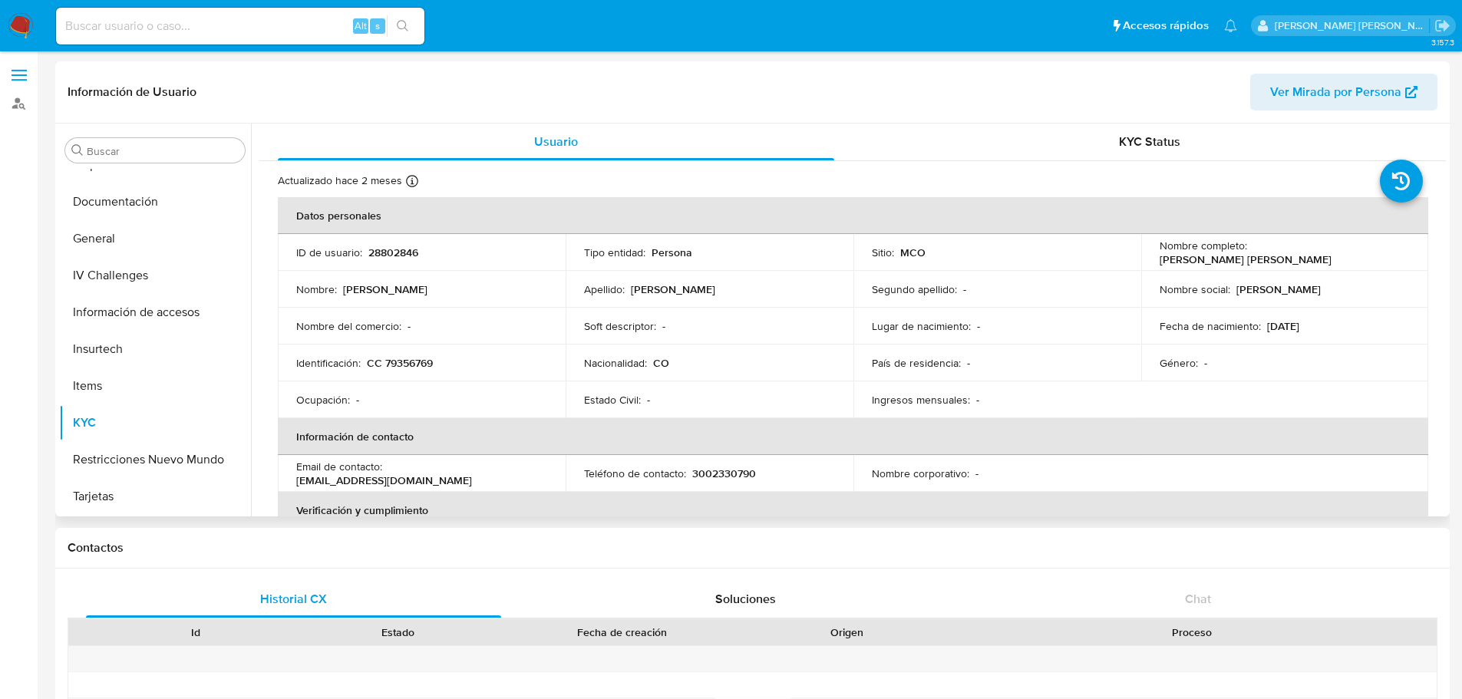
scroll to position [1316, 0]
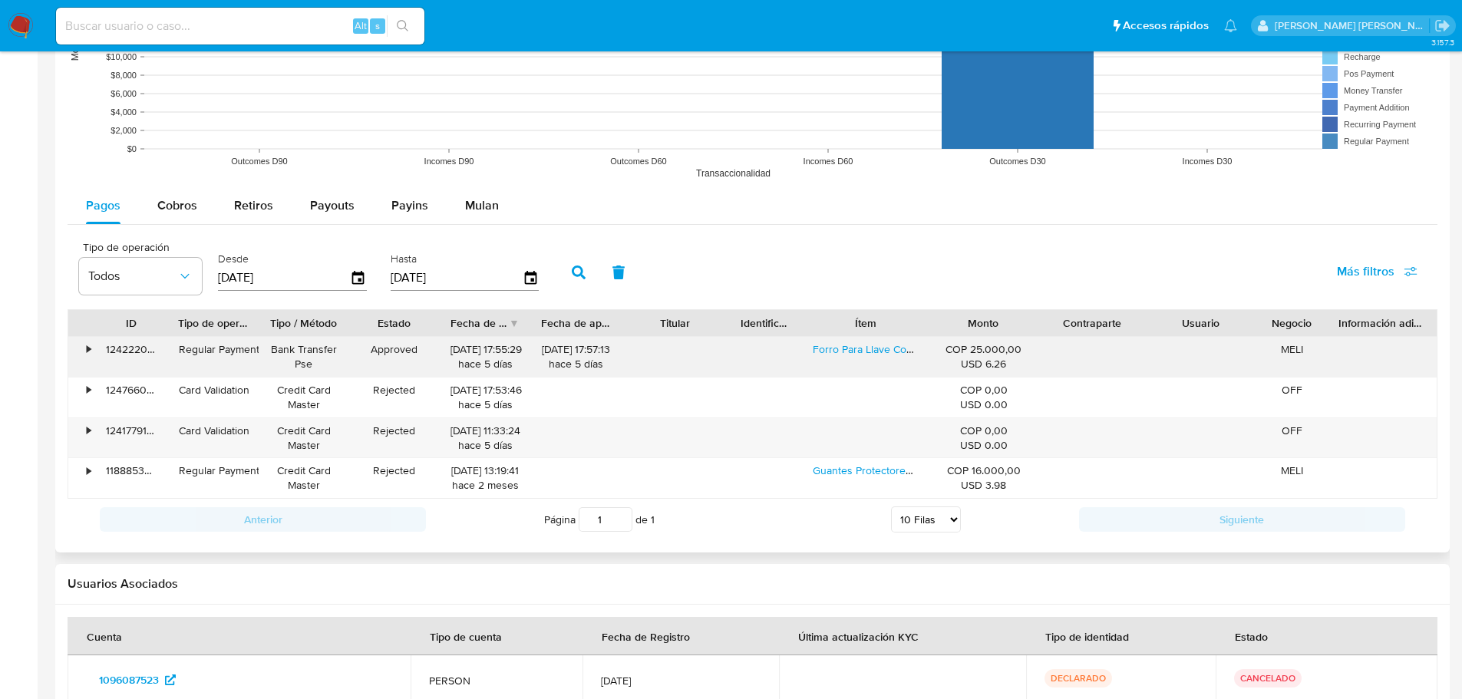
click at [91, 352] on div "•" at bounding box center [89, 349] width 4 height 15
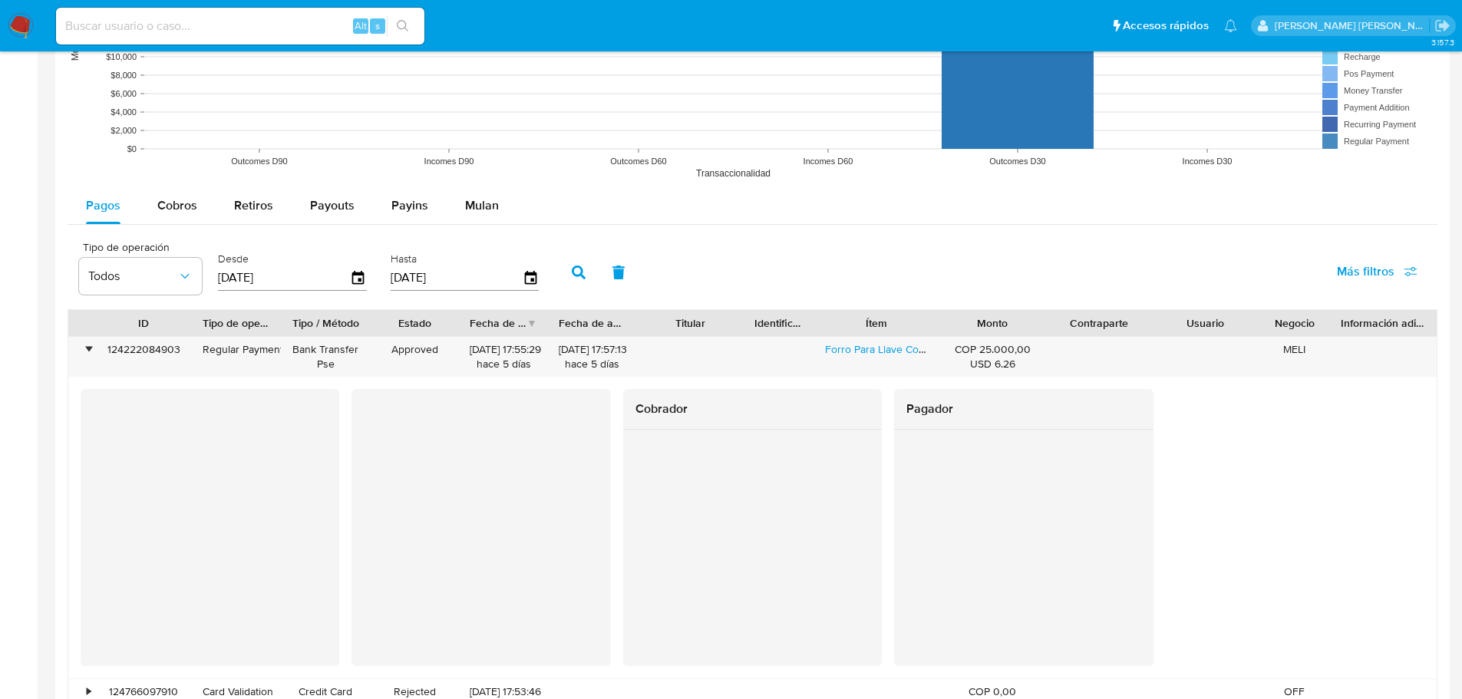
drag, startPoint x: 157, startPoint y: 325, endPoint x: 182, endPoint y: 329, distance: 24.8
click at [182, 329] on div at bounding box center [192, 323] width 28 height 26
